Goal: Navigation & Orientation: Find specific page/section

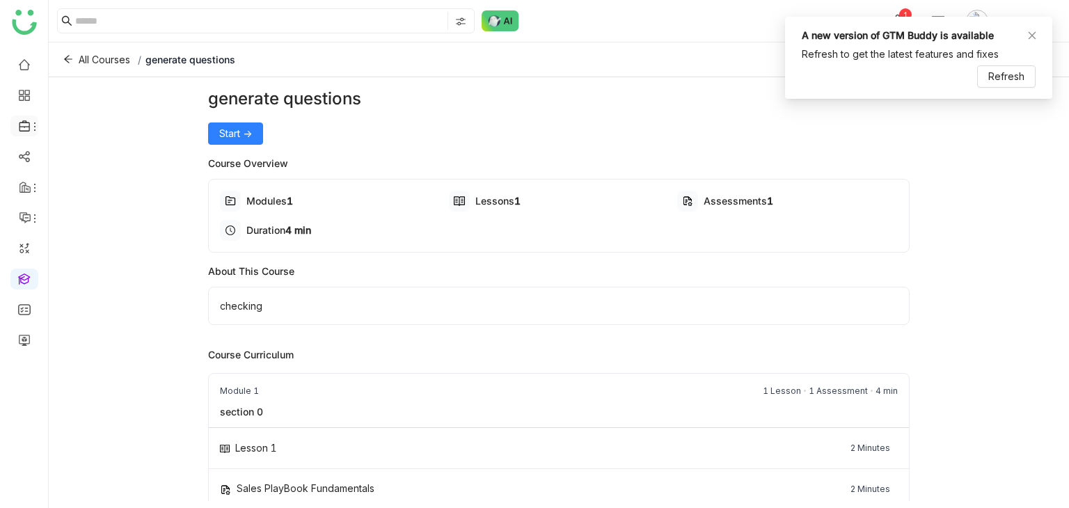
scroll to position [32, 0]
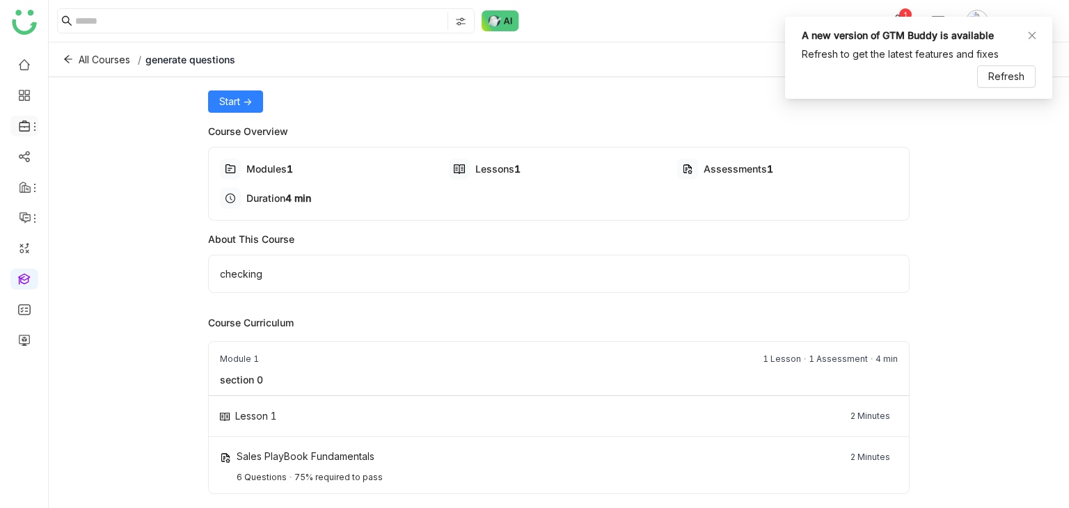
click at [17, 117] on li at bounding box center [24, 125] width 28 height 21
click at [26, 123] on icon at bounding box center [25, 126] width 13 height 13
click at [83, 206] on link "Library" at bounding box center [96, 206] width 90 height 10
click at [1021, 82] on span "Refresh" at bounding box center [1006, 76] width 36 height 15
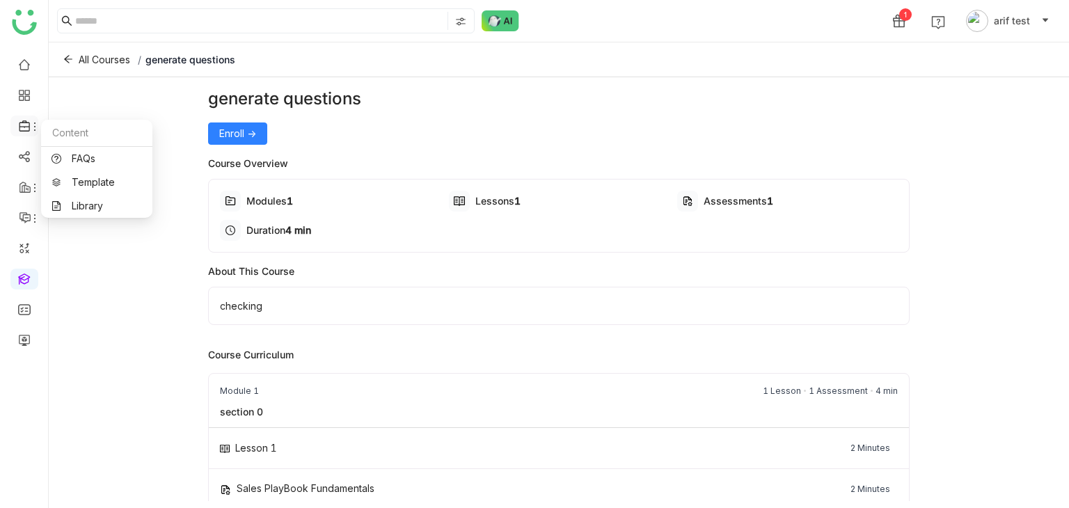
click at [25, 121] on icon at bounding box center [25, 126] width 13 height 13
click at [92, 208] on link "Library" at bounding box center [96, 206] width 90 height 10
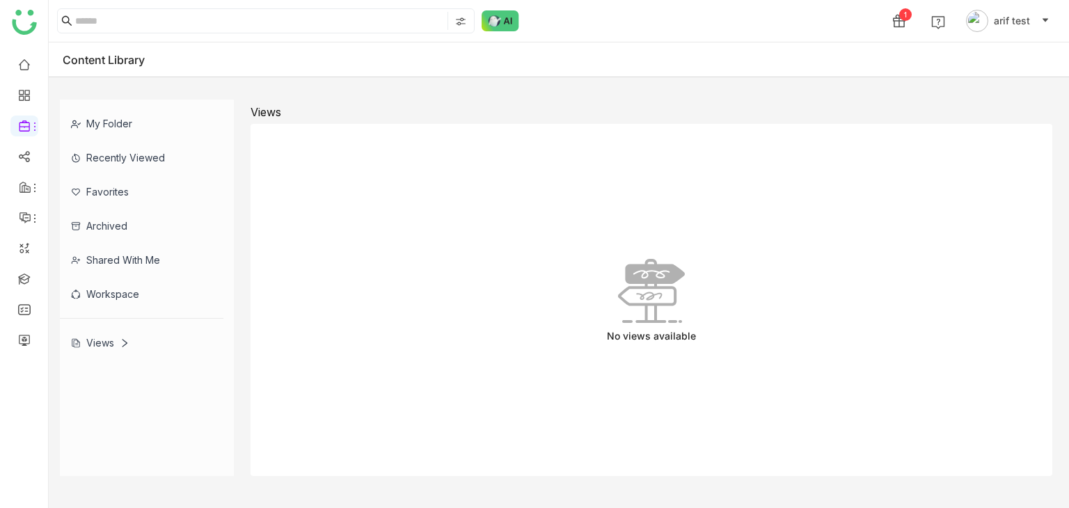
click at [115, 248] on div "Shared with me" at bounding box center [141, 260] width 163 height 34
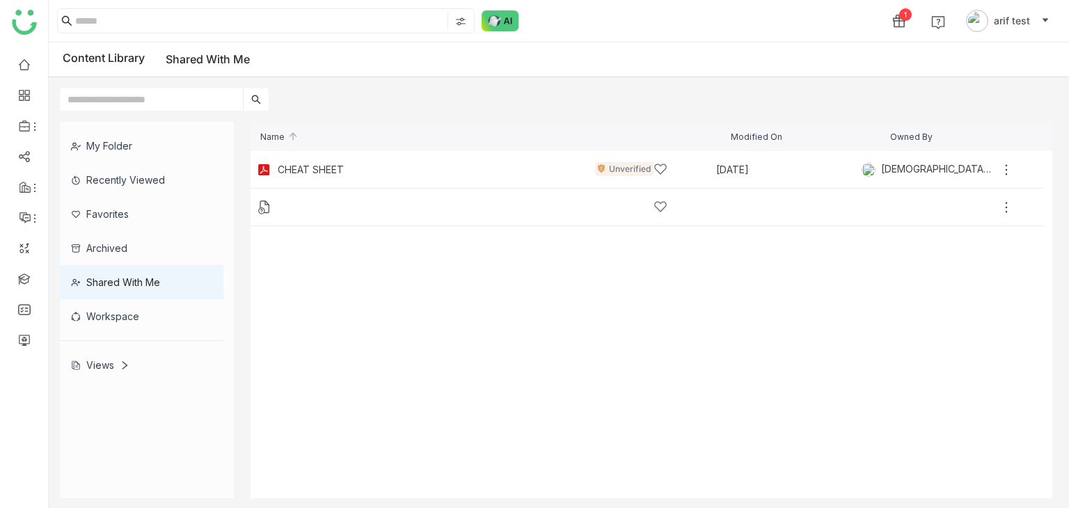
click at [99, 363] on div "Views" at bounding box center [100, 365] width 58 height 12
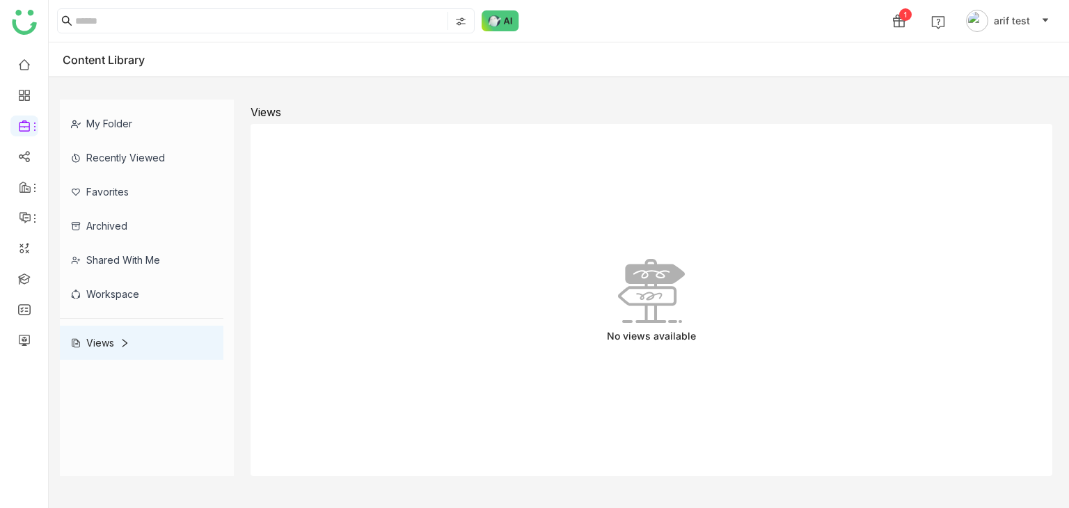
click at [146, 347] on div "Views" at bounding box center [141, 343] width 163 height 34
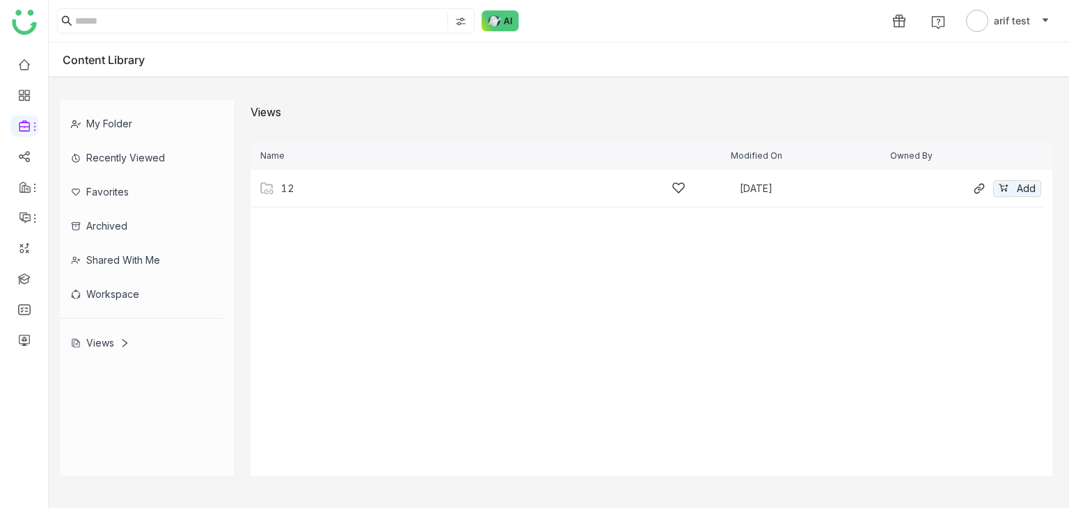
click at [391, 182] on div "12" at bounding box center [483, 188] width 404 height 15
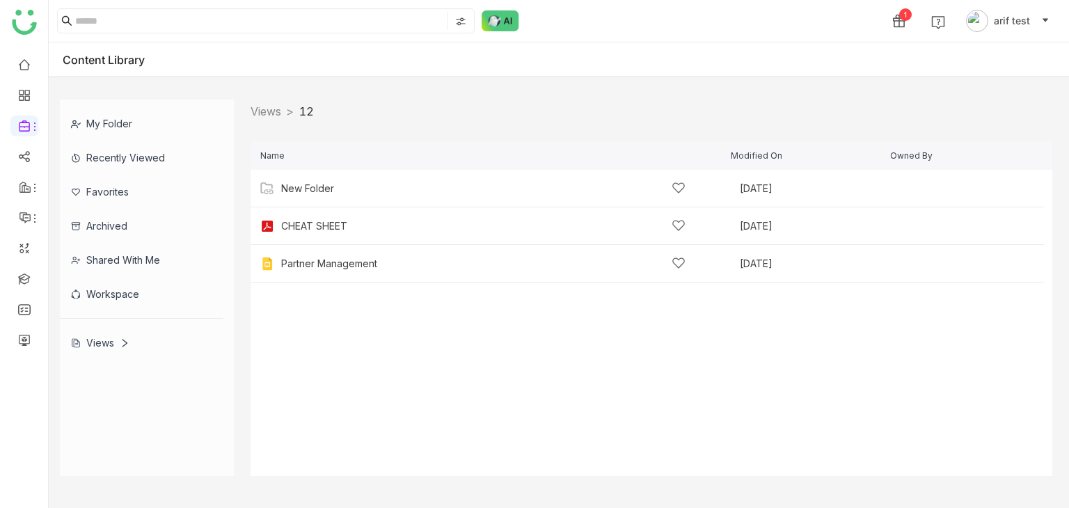
drag, startPoint x: 165, startPoint y: 261, endPoint x: 240, endPoint y: 312, distance: 91.1
click at [166, 260] on div "Shared with me" at bounding box center [141, 260] width 163 height 34
